Goal: Find specific page/section: Find specific page/section

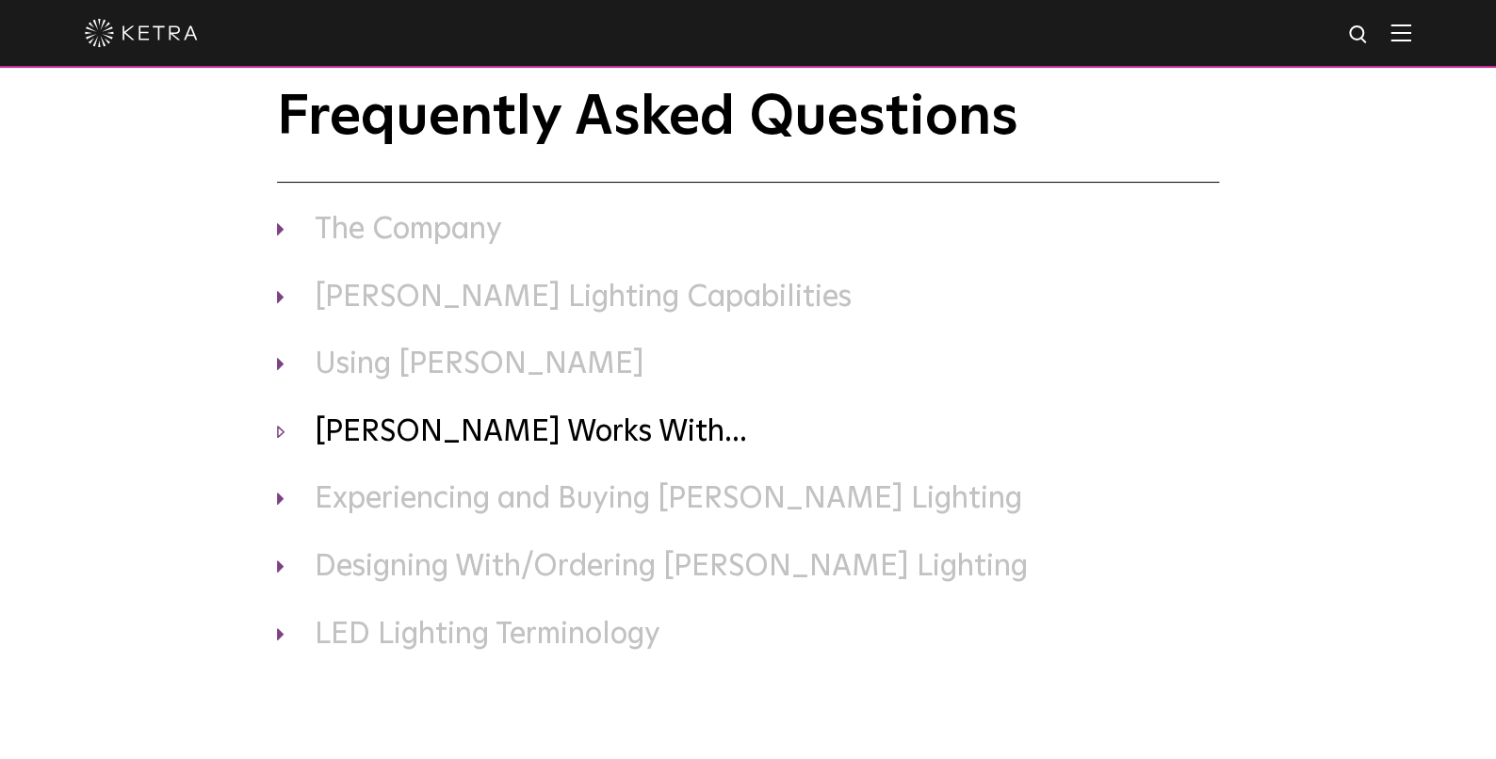
scroll to position [46, 0]
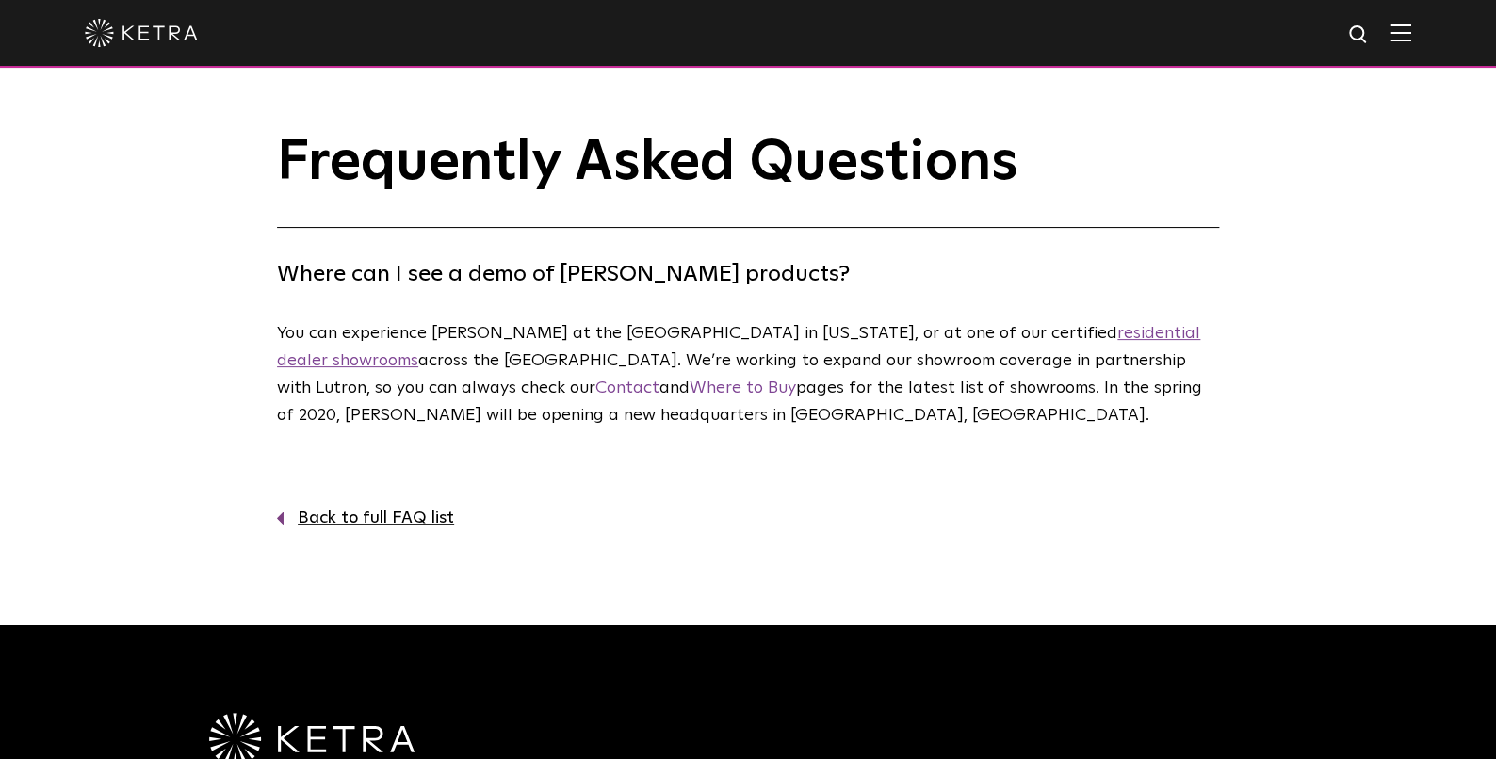
click at [1074, 335] on link "residential dealer showrooms" at bounding box center [738, 347] width 923 height 44
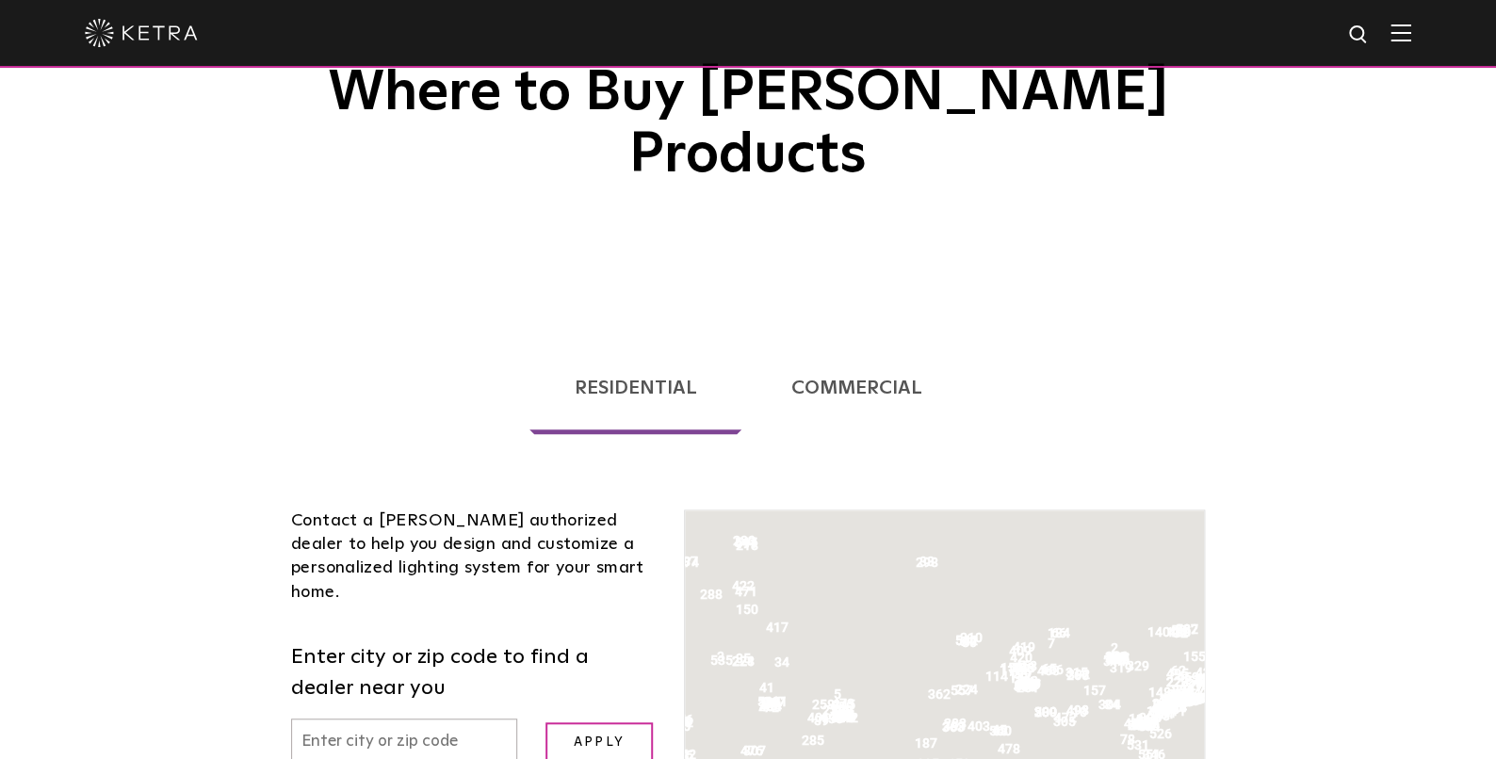
click at [444, 719] on input "text" at bounding box center [404, 743] width 226 height 48
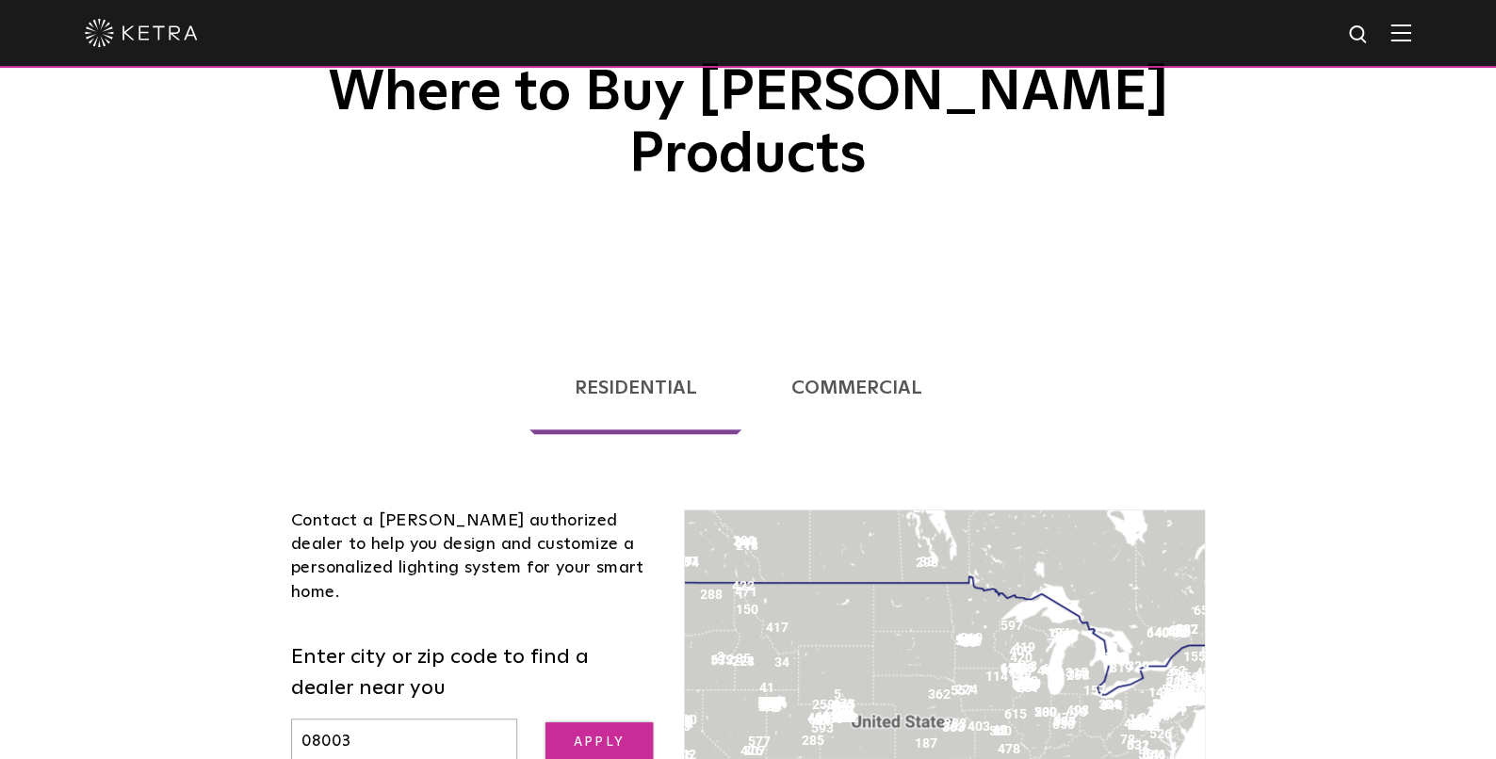
type input "08003"
click at [634, 722] on input "Apply" at bounding box center [598, 742] width 107 height 41
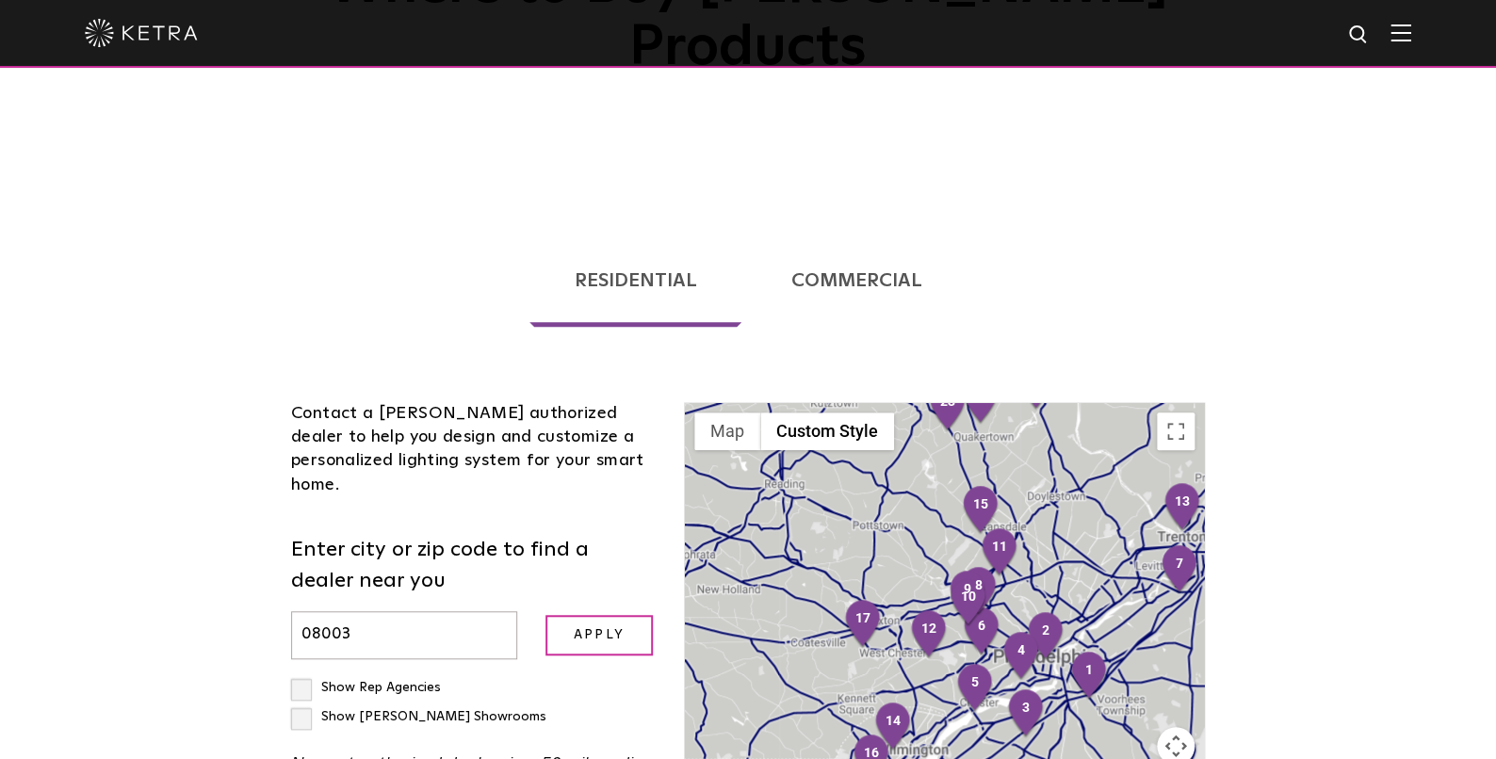
scroll to position [337, 0]
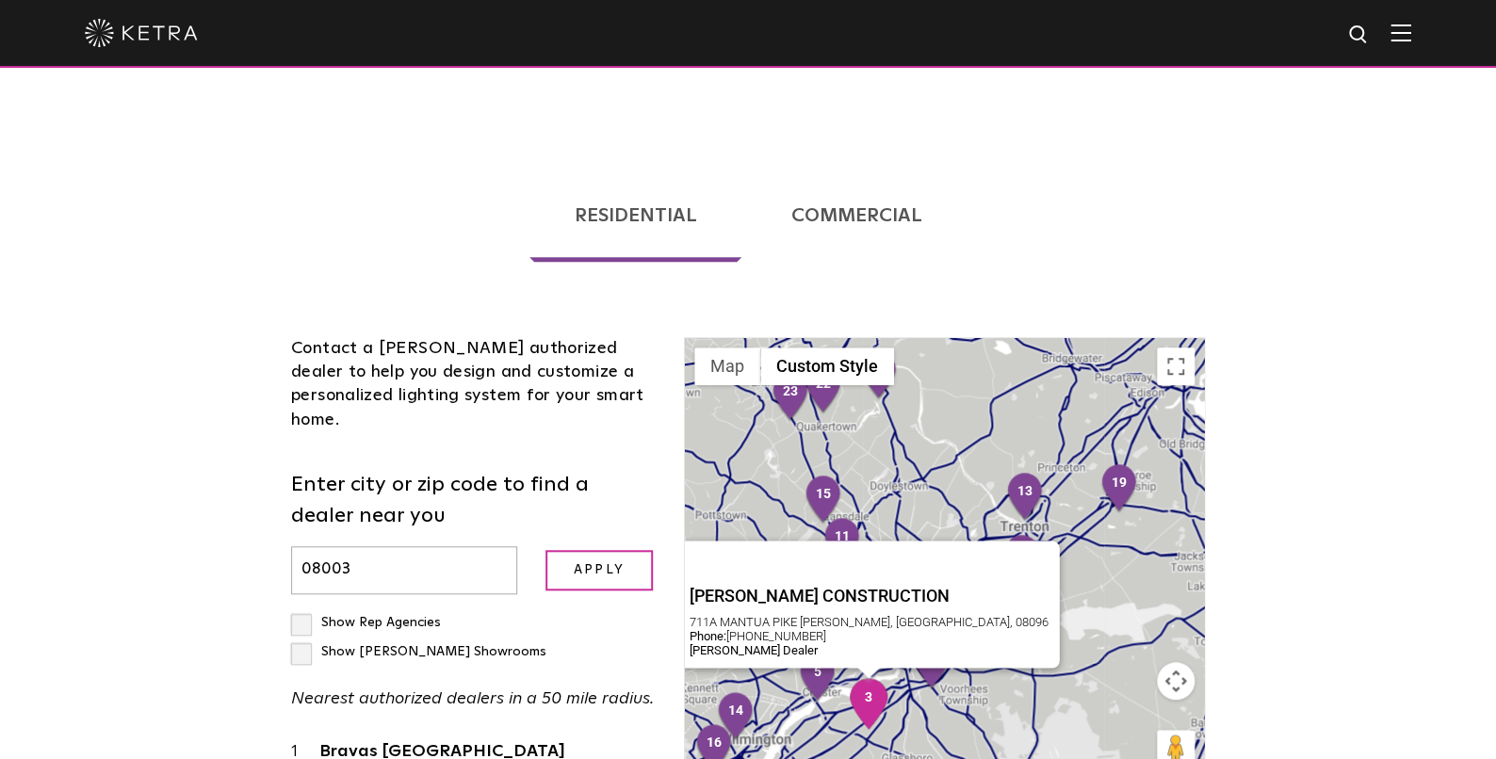
click at [868, 678] on img "3" at bounding box center [869, 703] width 40 height 51
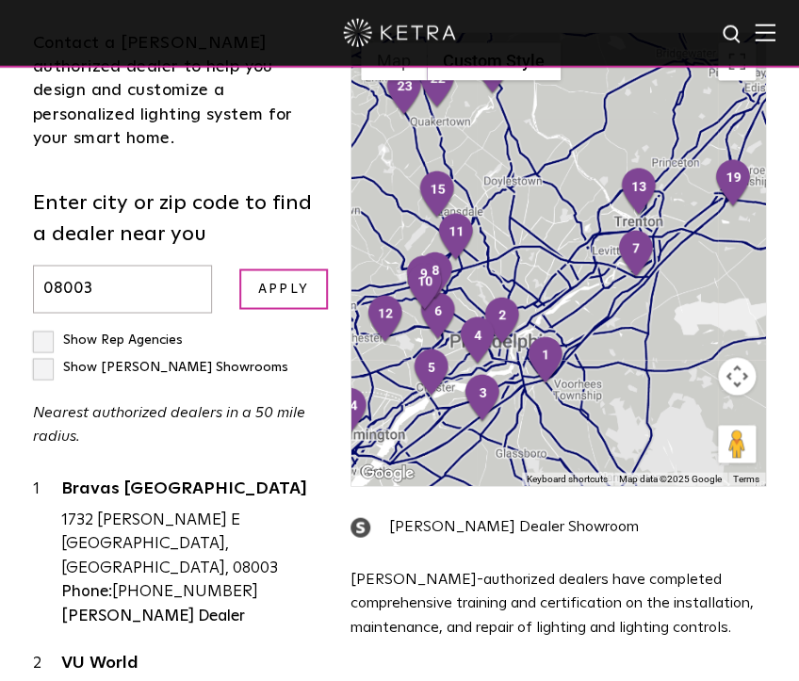
scroll to position [548, 0]
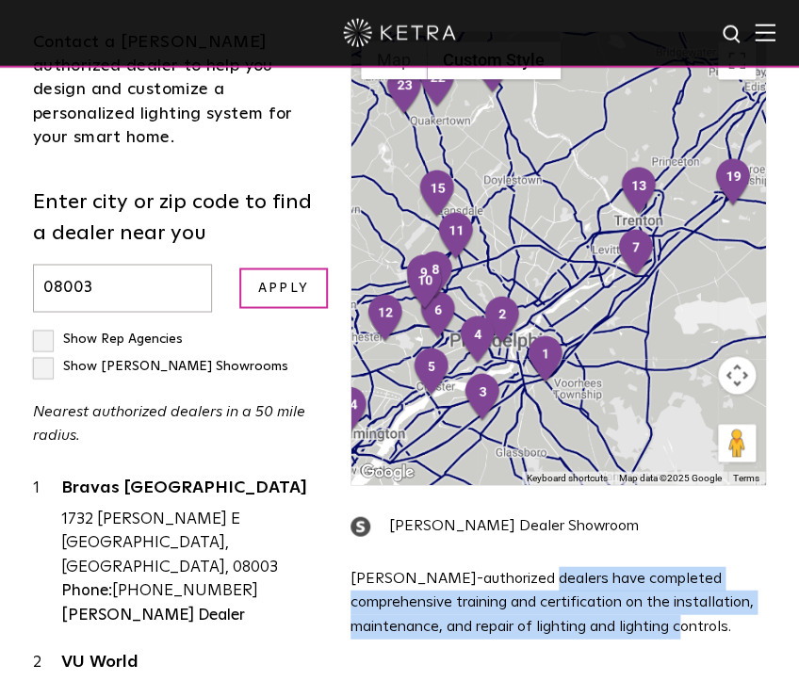
drag, startPoint x: 528, startPoint y: 577, endPoint x: 650, endPoint y: 622, distance: 129.3
click at [650, 622] on p "[PERSON_NAME]-authorized dealers have completed comprehensive training and cert…" at bounding box center [557, 603] width 415 height 73
copy p "have completed comprehensive training and certification on the installation, ma…"
